Goal: Task Accomplishment & Management: Complete application form

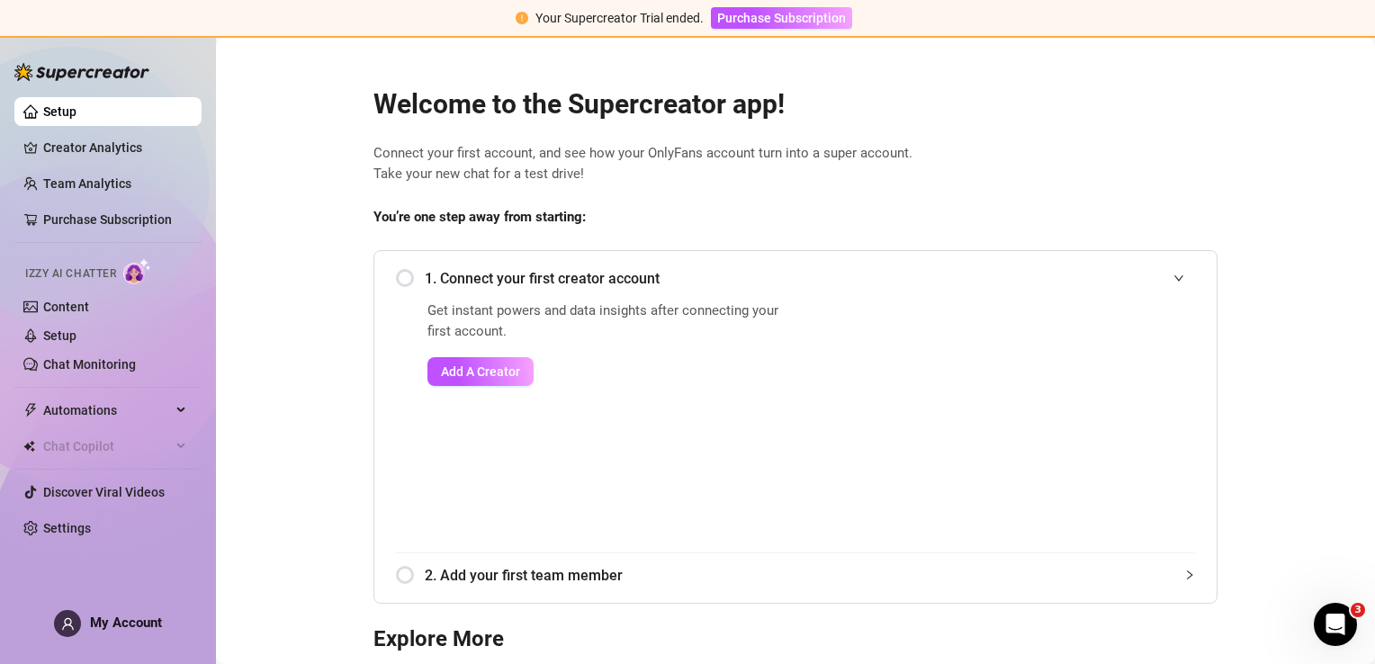
click at [90, 73] on img at bounding box center [81, 72] width 135 height 18
click at [90, 74] on img at bounding box center [81, 72] width 135 height 18
drag, startPoint x: 90, startPoint y: 74, endPoint x: 86, endPoint y: 90, distance: 16.6
click at [90, 74] on img at bounding box center [81, 72] width 135 height 18
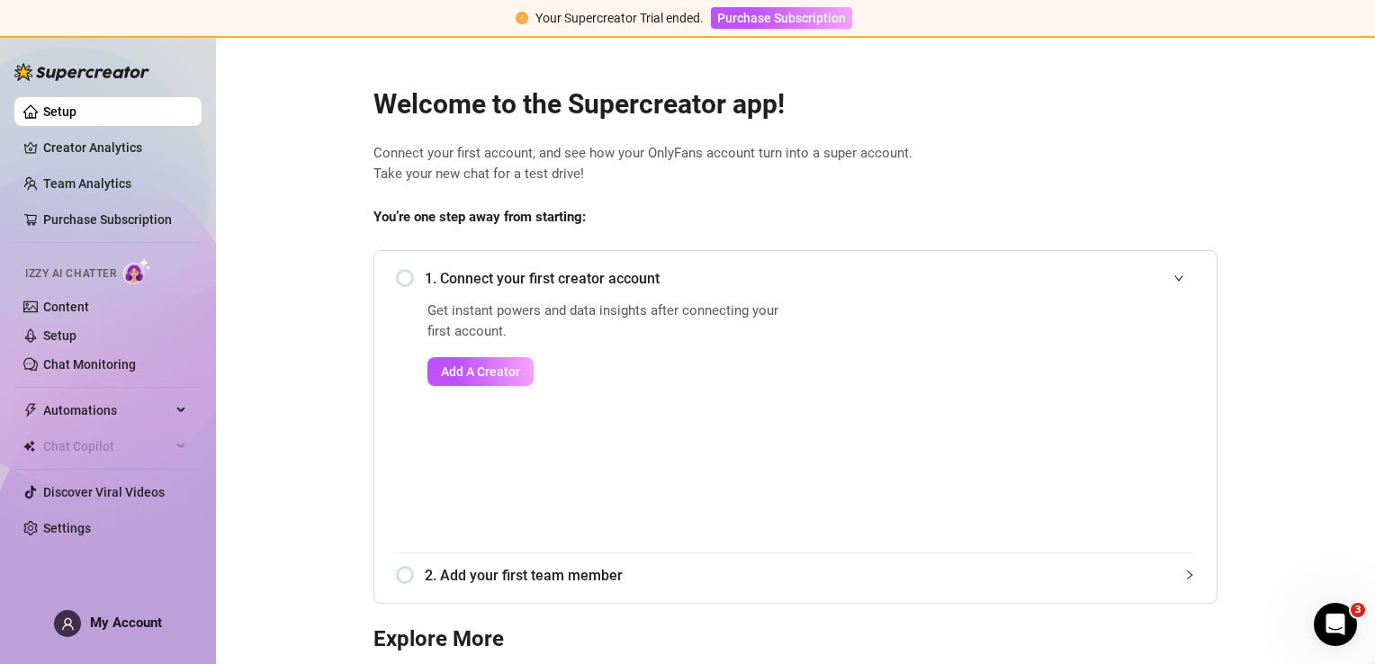
click at [77, 104] on link "Setup" at bounding box center [59, 111] width 33 height 14
click at [108, 616] on span "My Account" at bounding box center [126, 623] width 72 height 16
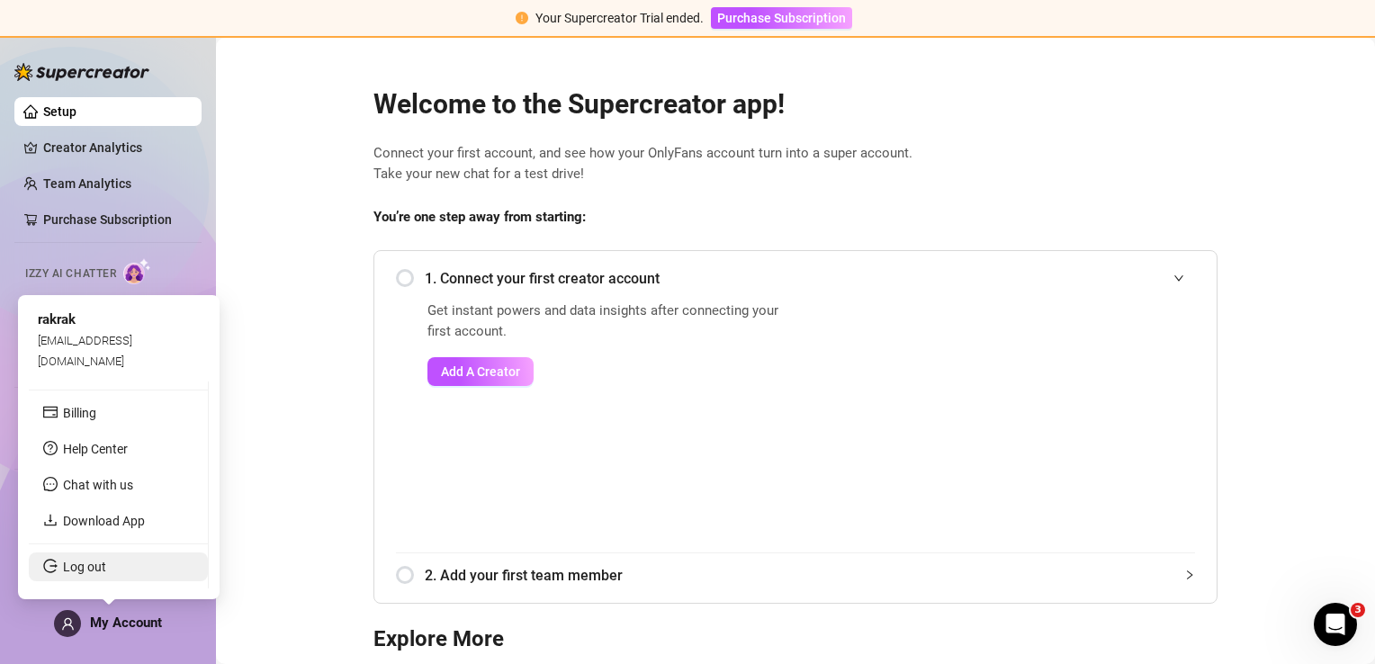
click at [91, 565] on link "Log out" at bounding box center [84, 567] width 43 height 14
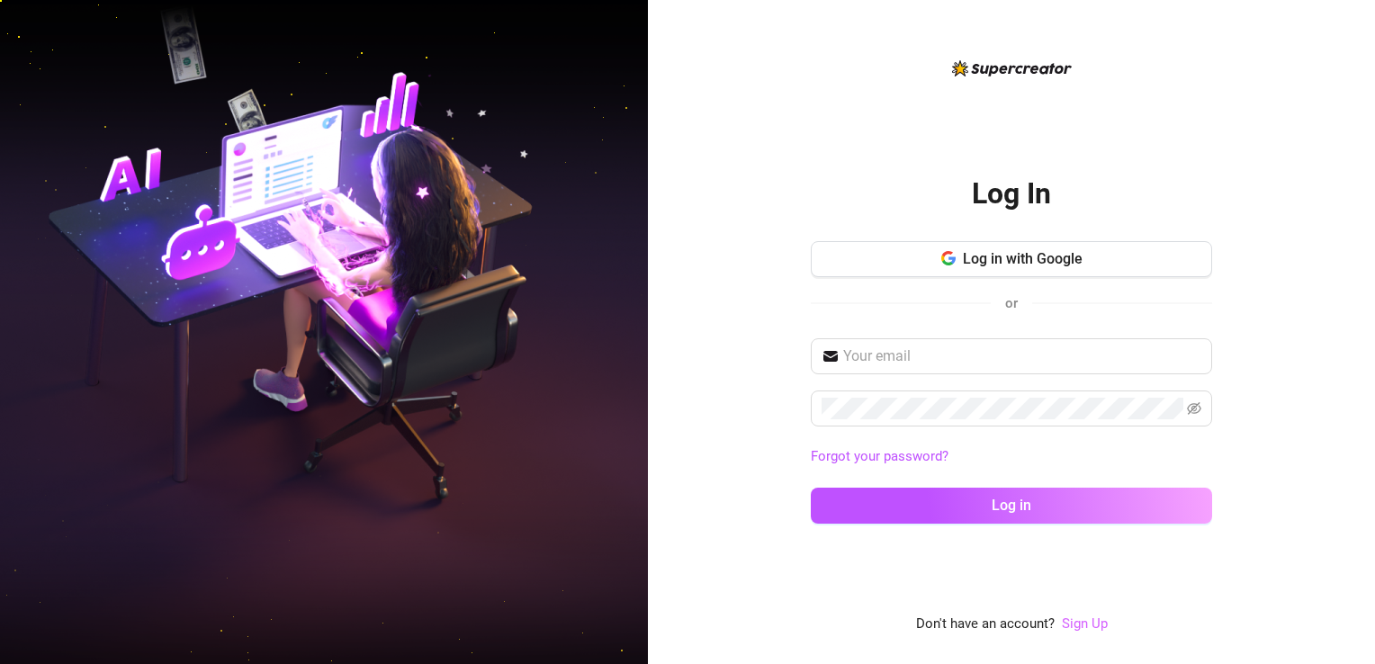
click at [1078, 623] on link "Sign Up" at bounding box center [1085, 624] width 46 height 16
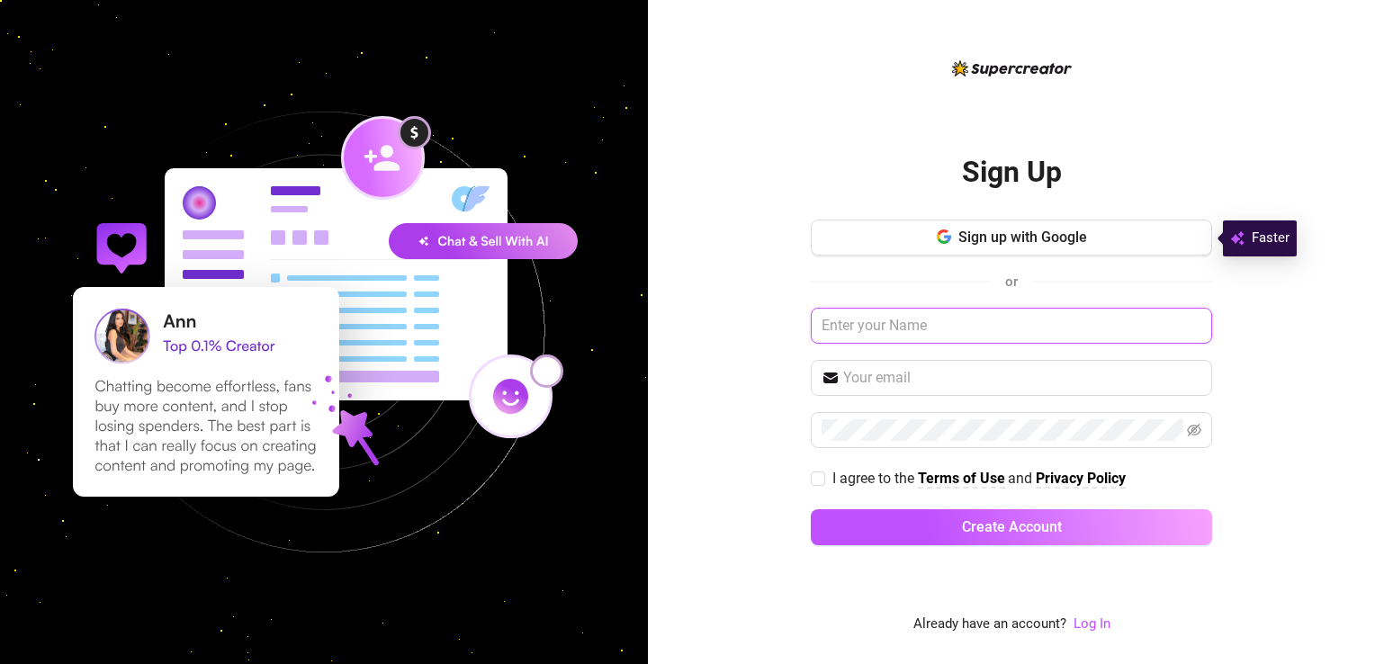
click at [997, 315] on input "text" at bounding box center [1011, 326] width 401 height 36
type input "pin-pin"
click at [989, 377] on input "text" at bounding box center [1022, 378] width 358 height 22
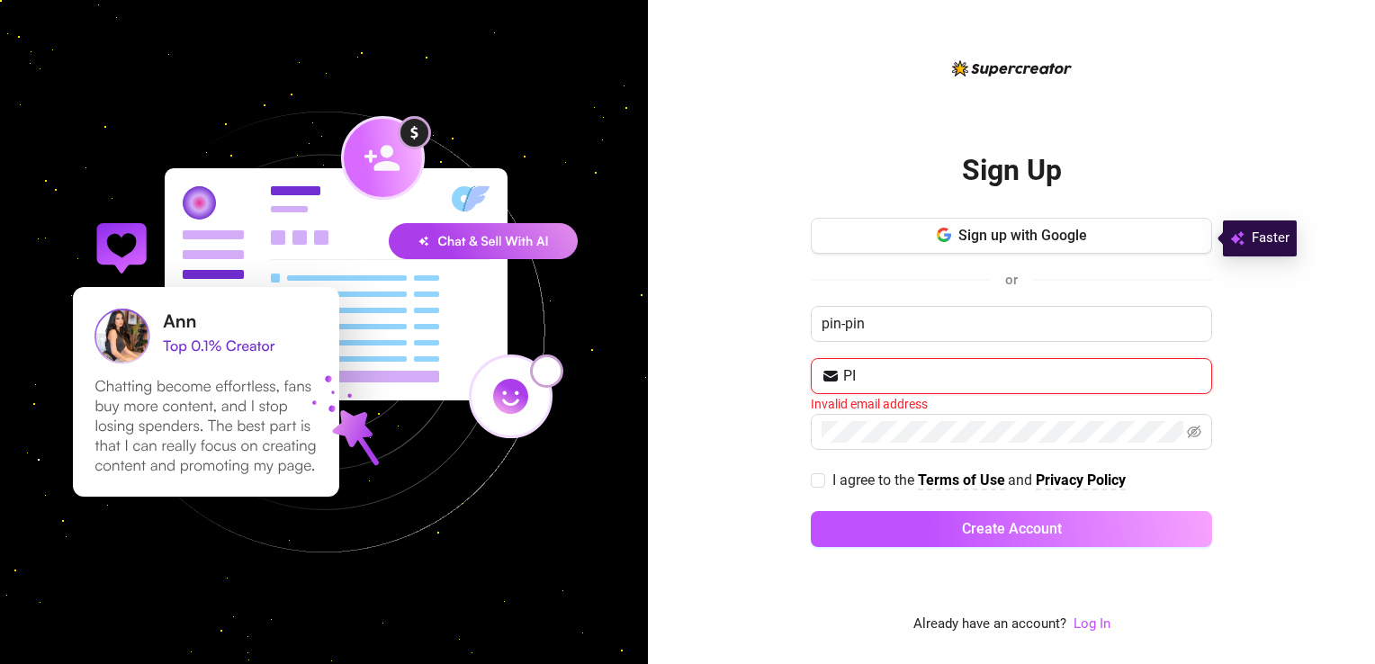
type input "P"
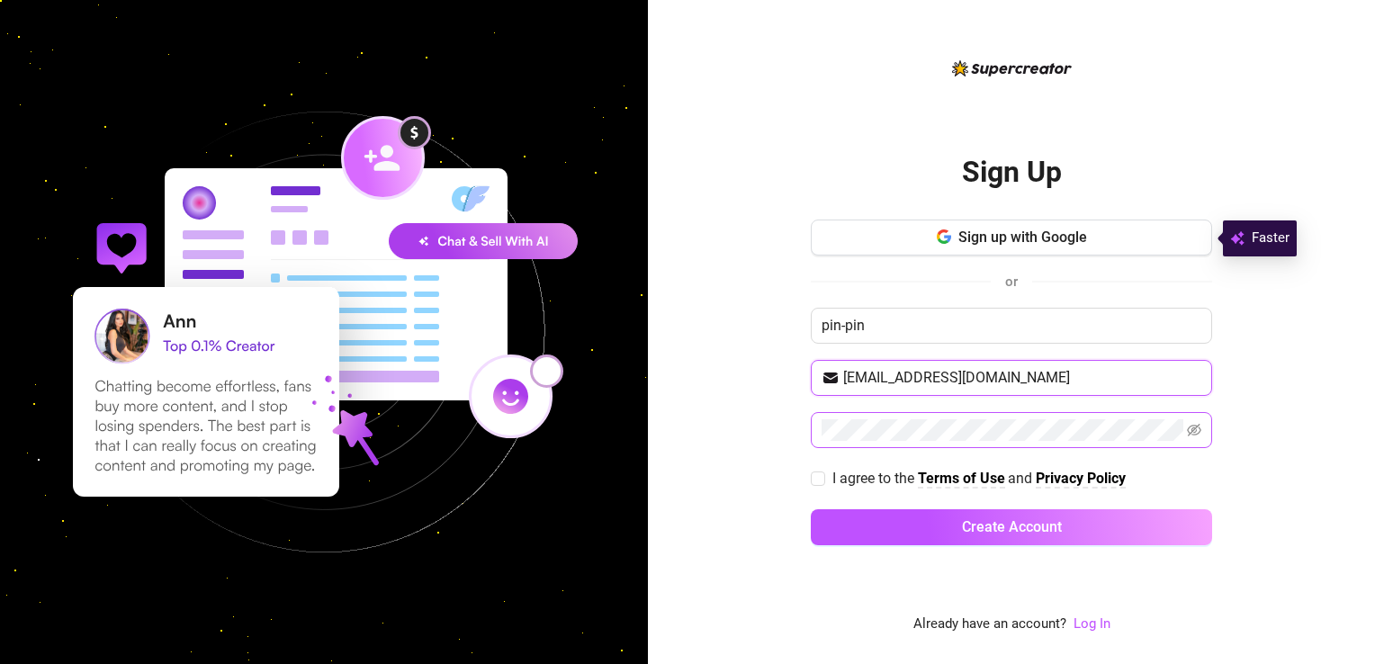
type input "[EMAIL_ADDRESS][DOMAIN_NAME]"
click at [1190, 424] on icon "eye-invisible" at bounding box center [1194, 430] width 14 height 14
click at [822, 477] on input "I agree to the Terms of Use and Privacy Policy" at bounding box center [817, 478] width 13 height 13
checkbox input "true"
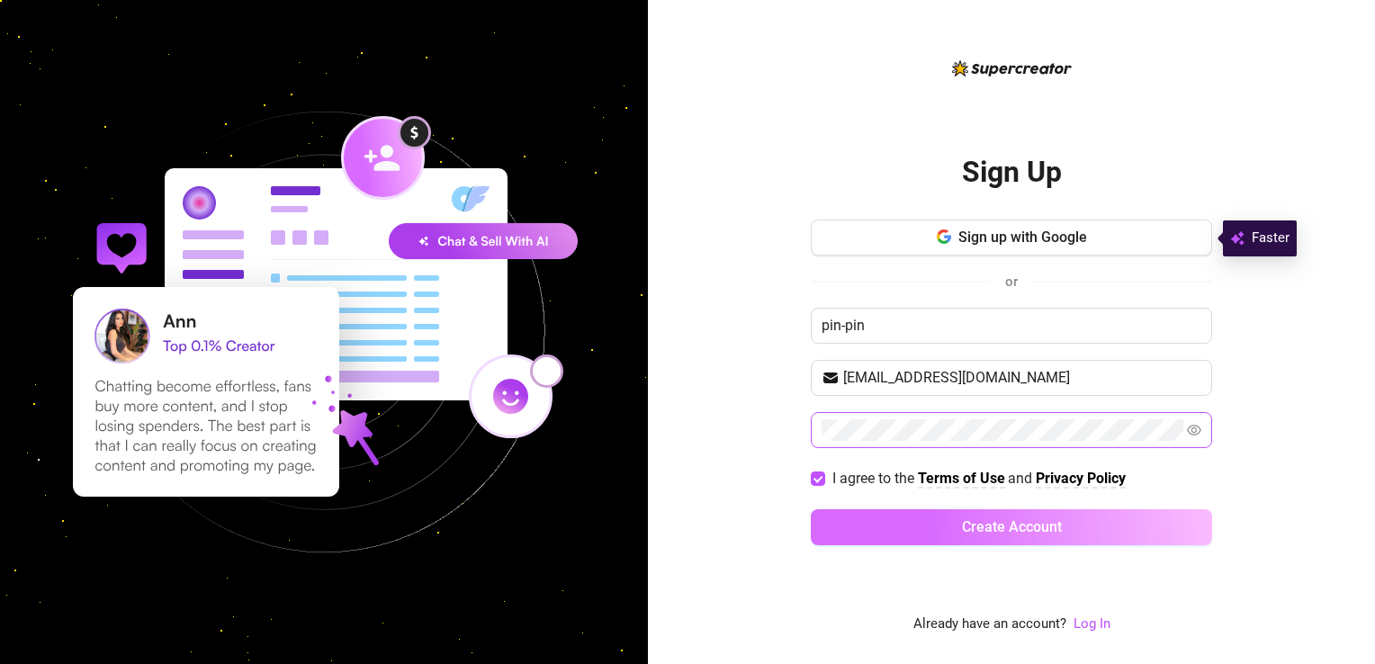
click at [973, 523] on span "Create Account" at bounding box center [1012, 527] width 100 height 17
